Goal: Information Seeking & Learning: Find specific fact

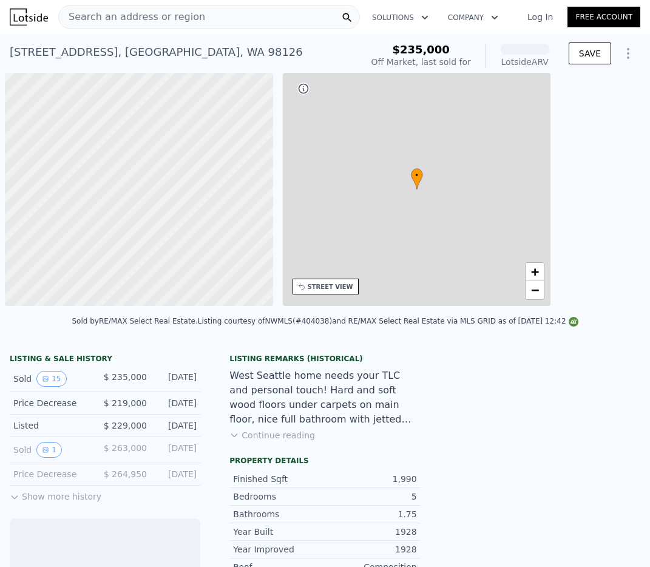
scroll to position [0, 5]
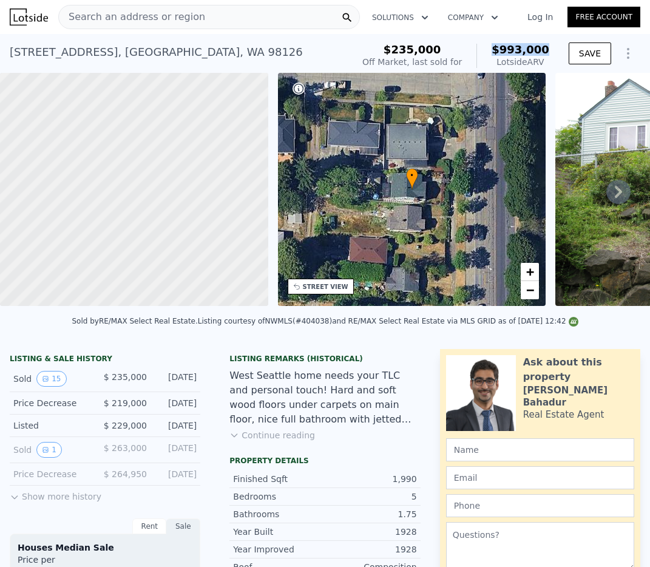
drag, startPoint x: 547, startPoint y: 50, endPoint x: 494, endPoint y: 47, distance: 52.3
click at [494, 47] on div "$235,000 Off Market, last sold for $993,000 Lotside ARV SAVE" at bounding box center [498, 56] width 283 height 34
copy span "$993,000"
click at [334, 291] on div "STREET VIEW" at bounding box center [321, 286] width 66 height 16
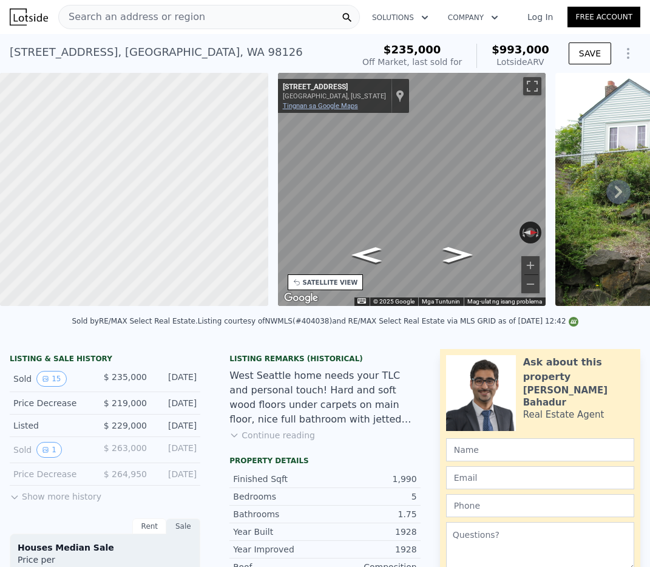
click at [327, 108] on link "Tingnan sa Google Maps" at bounding box center [320, 106] width 75 height 8
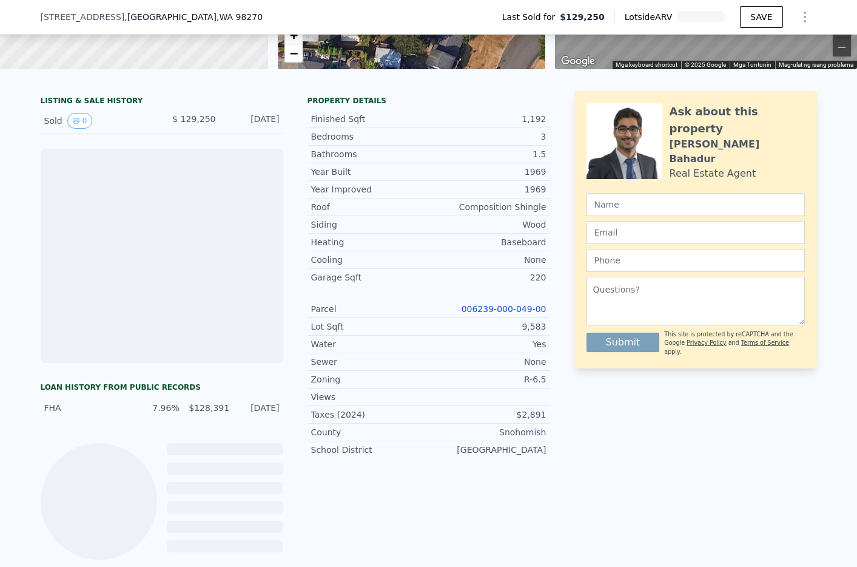
scroll to position [235, 0]
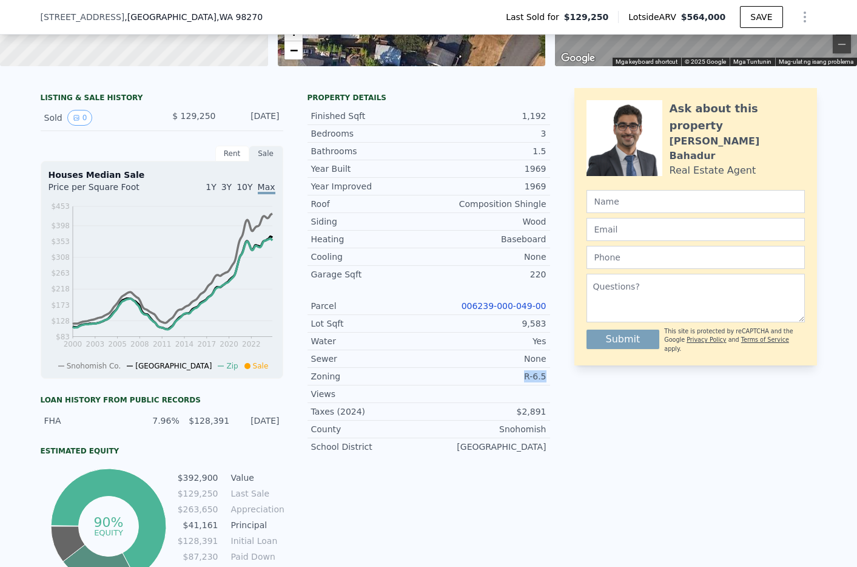
drag, startPoint x: 548, startPoint y: 376, endPoint x: 565, endPoint y: 308, distance: 70.8
click at [525, 375] on div "Zoning R-6.5" at bounding box center [429, 377] width 243 height 18
copy div "R-6.5"
